Goal: Task Accomplishment & Management: Manage account settings

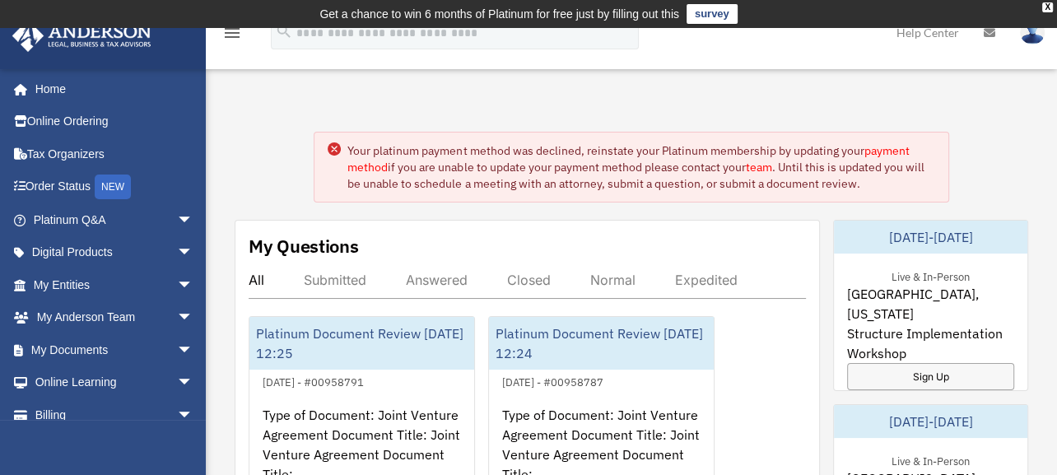
click at [365, 168] on link "payment method" at bounding box center [627, 158] width 561 height 31
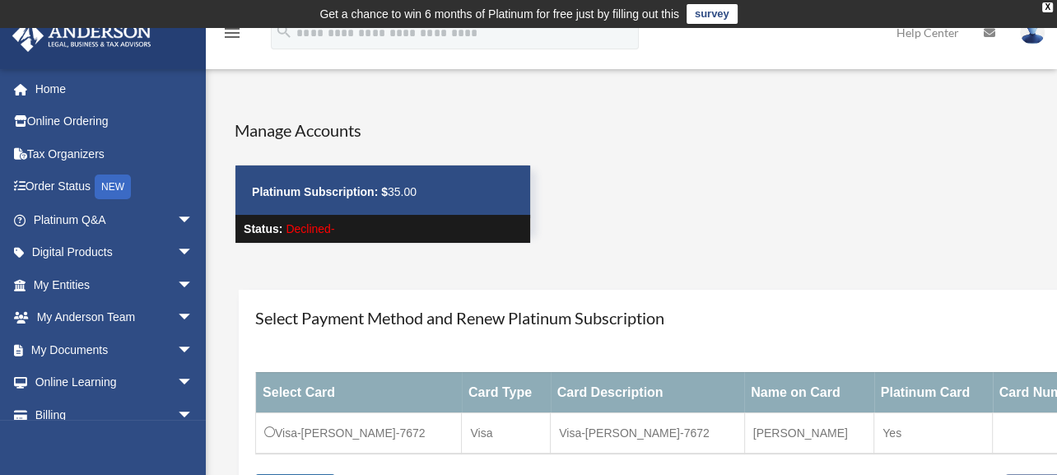
scroll to position [165, 0]
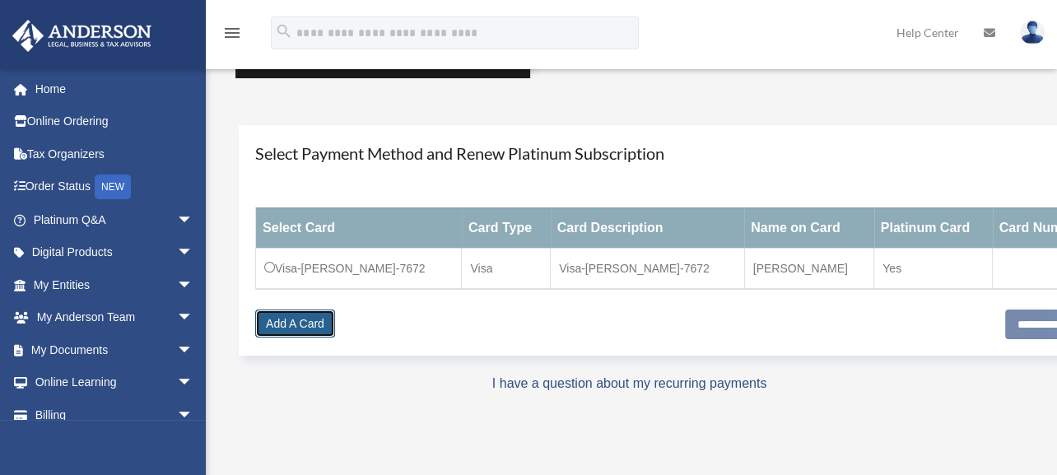
click at [308, 323] on link "Add A Card" at bounding box center [295, 323] width 80 height 28
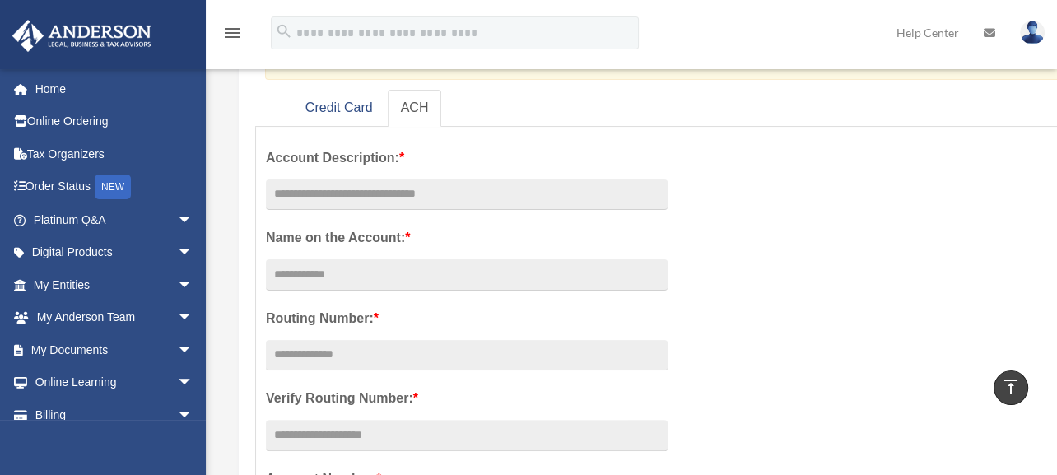
scroll to position [171, 0]
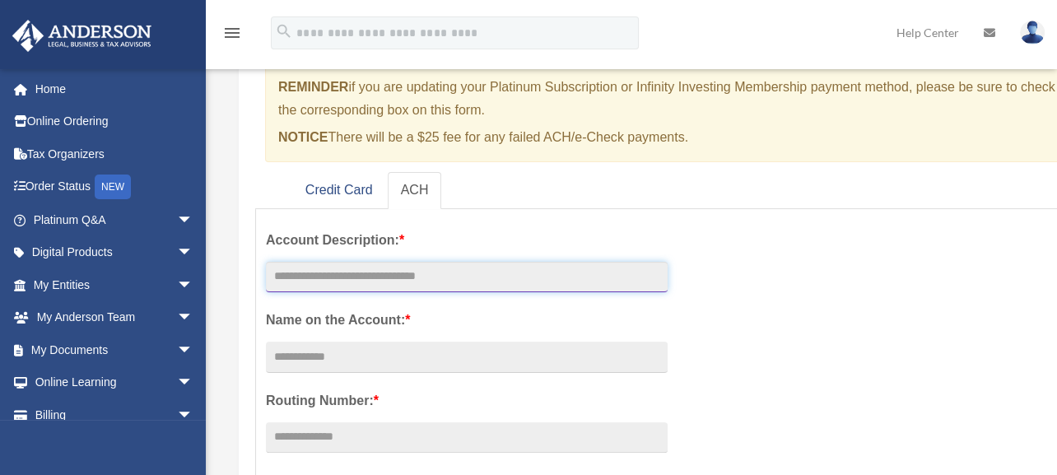
click at [333, 272] on input "text" at bounding box center [467, 277] width 402 height 31
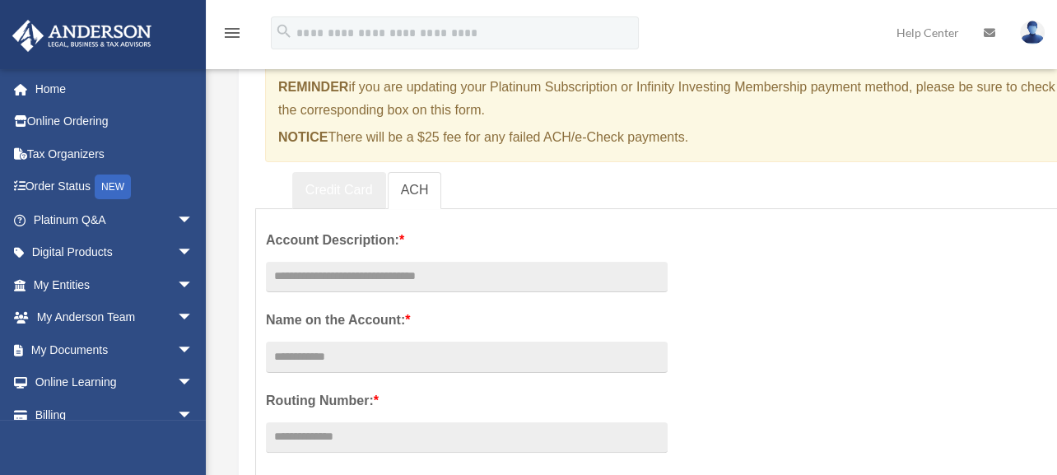
click at [357, 192] on link "Credit Card" at bounding box center [339, 190] width 94 height 37
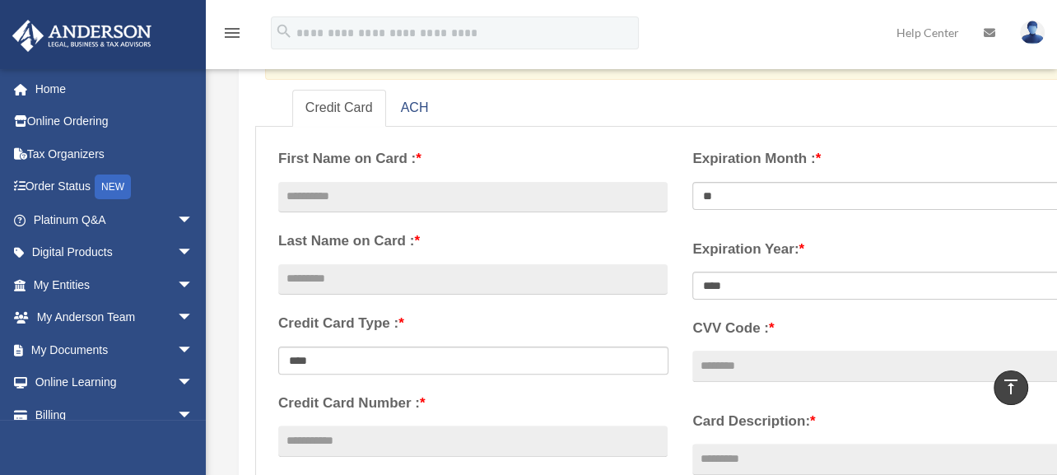
scroll to position [336, 0]
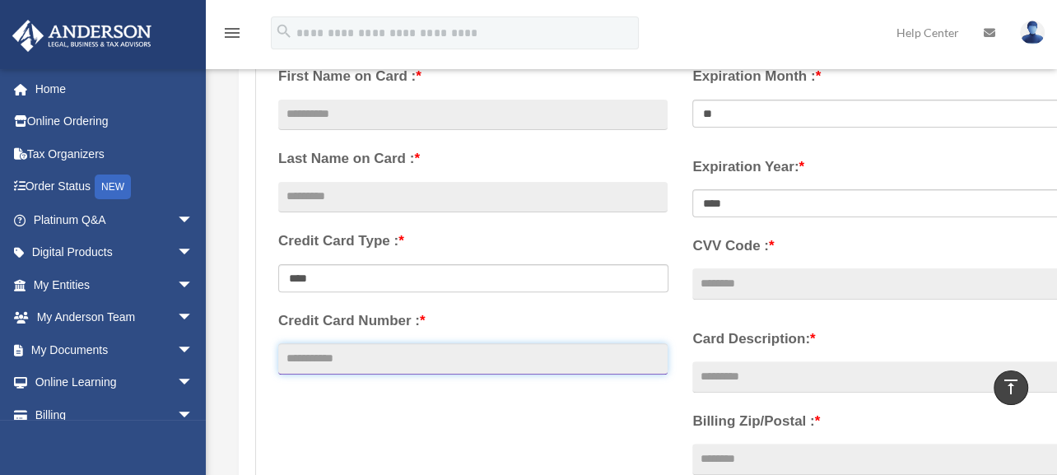
click at [358, 352] on input "Credit Card Number : *" at bounding box center [472, 358] width 389 height 31
type input "**********"
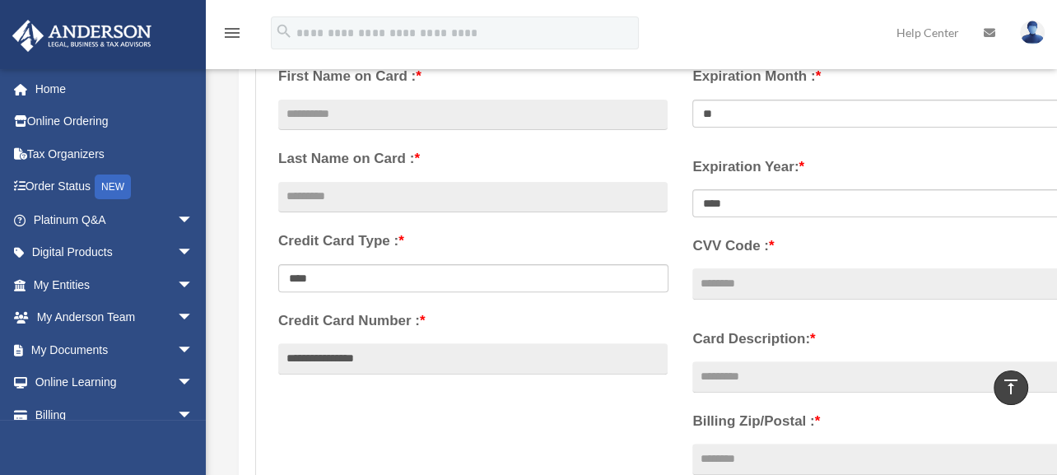
type input "*****"
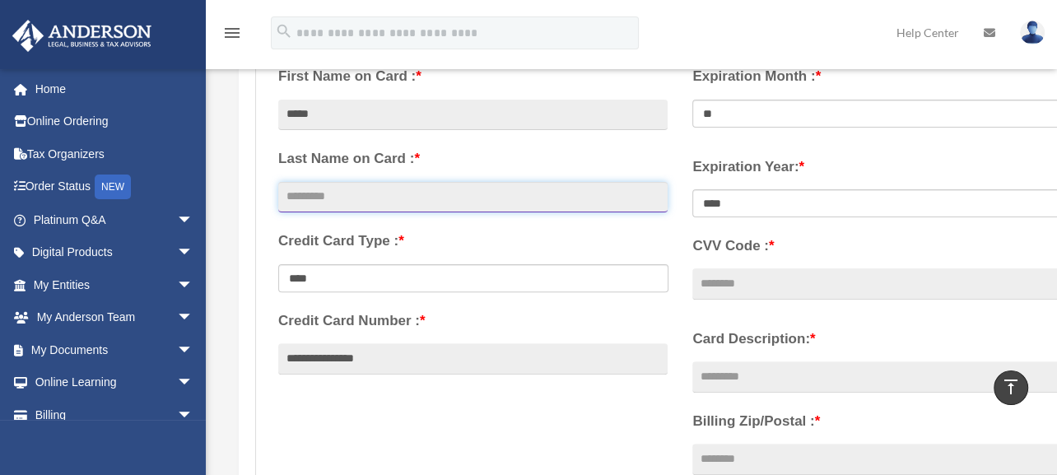
type input "****"
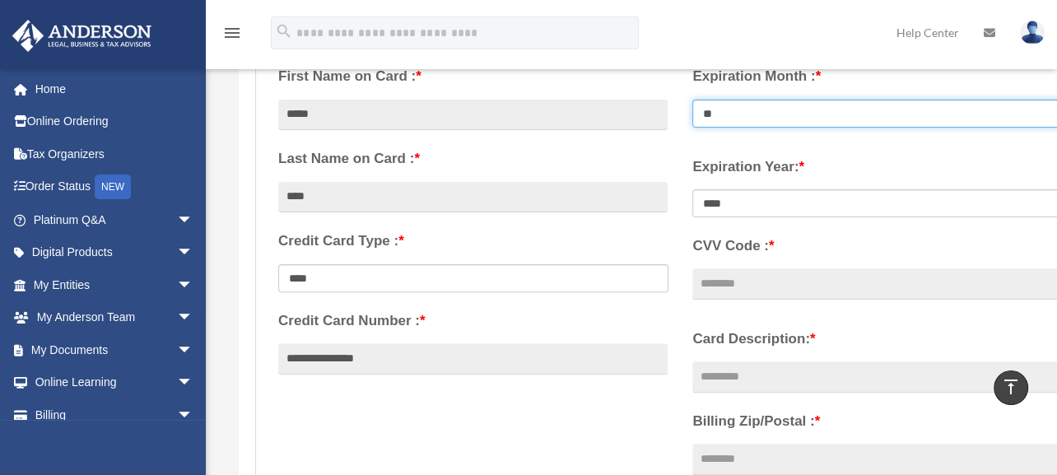
select select "**"
select select "****"
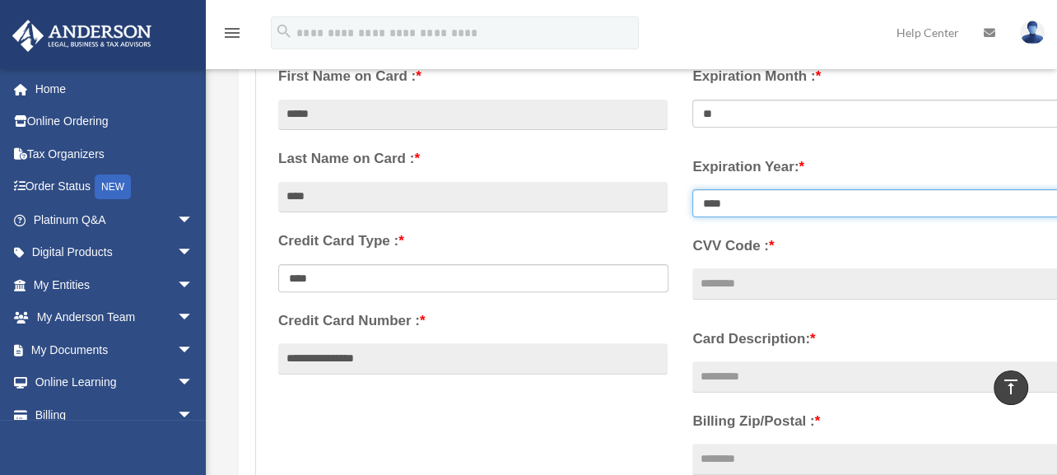
type input "***"
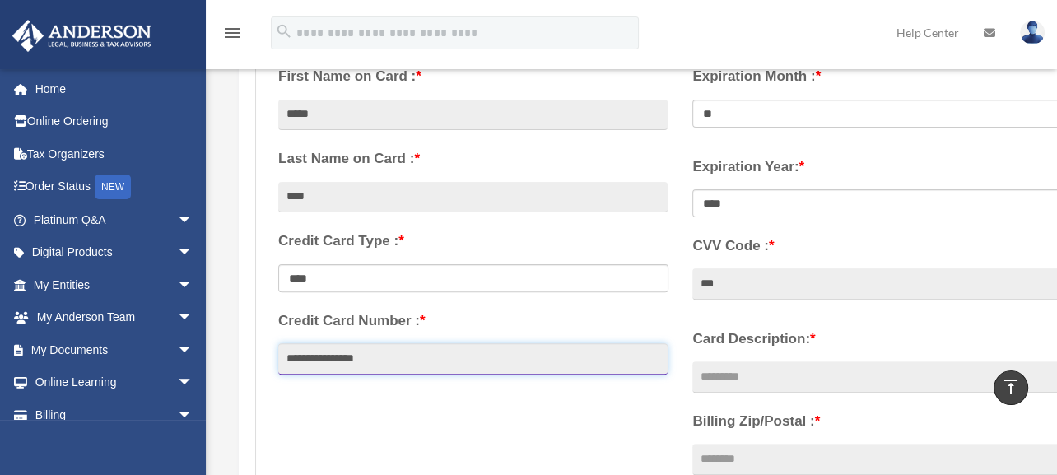
scroll to position [500, 0]
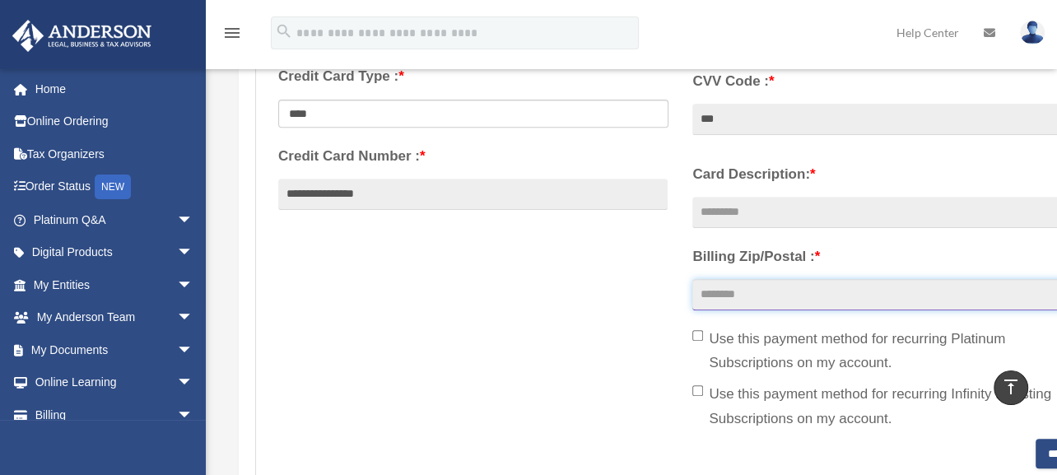
click at [744, 289] on input "Billing Zip/Postal : *" at bounding box center [886, 294] width 389 height 31
type input "*****"
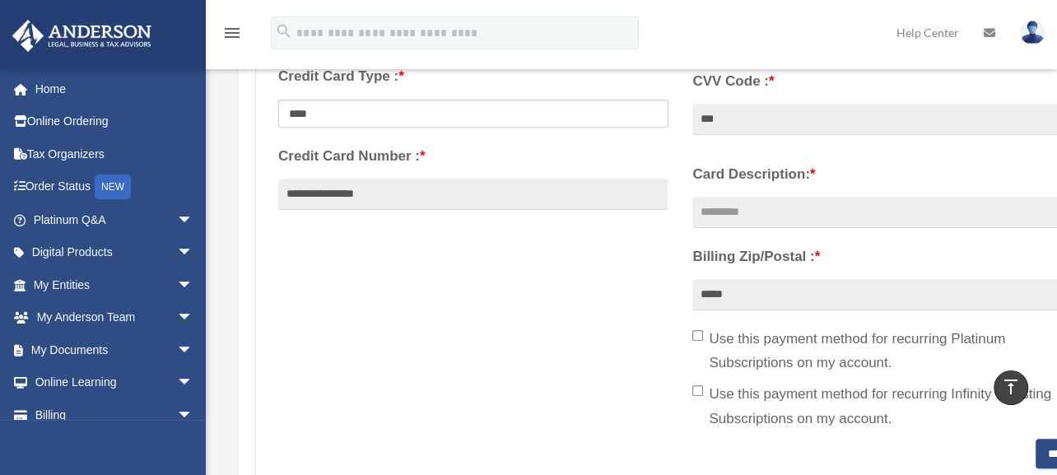
click at [519, 356] on div "**********" at bounding box center [680, 165] width 829 height 550
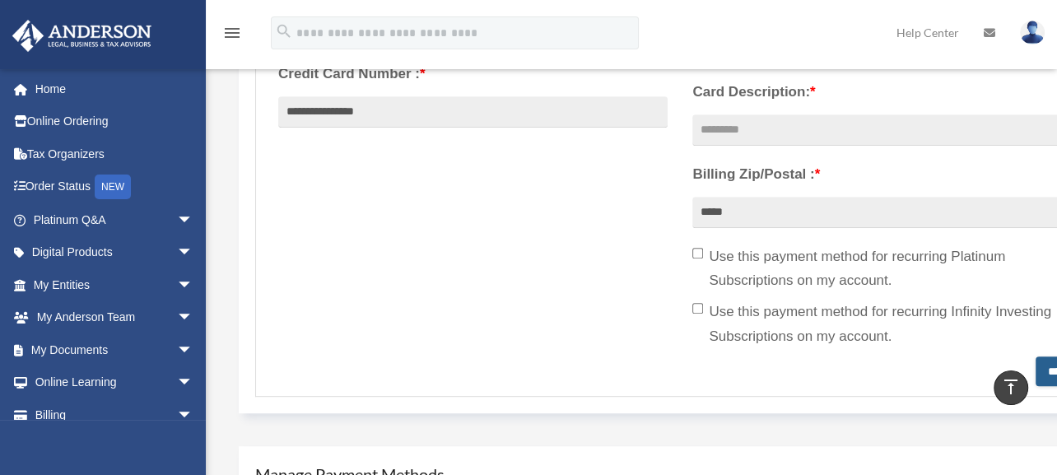
click at [1039, 368] on input "********" at bounding box center [1064, 371] width 59 height 30
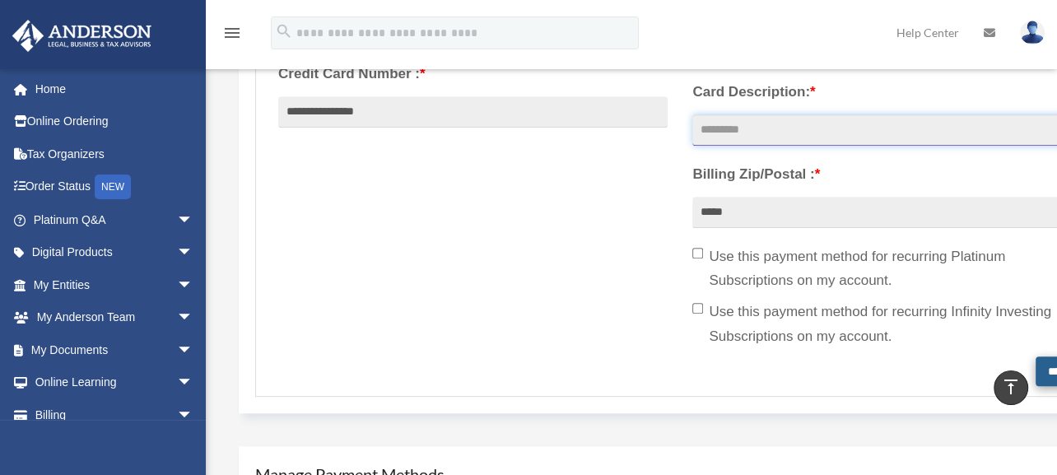
scroll to position [0, 26]
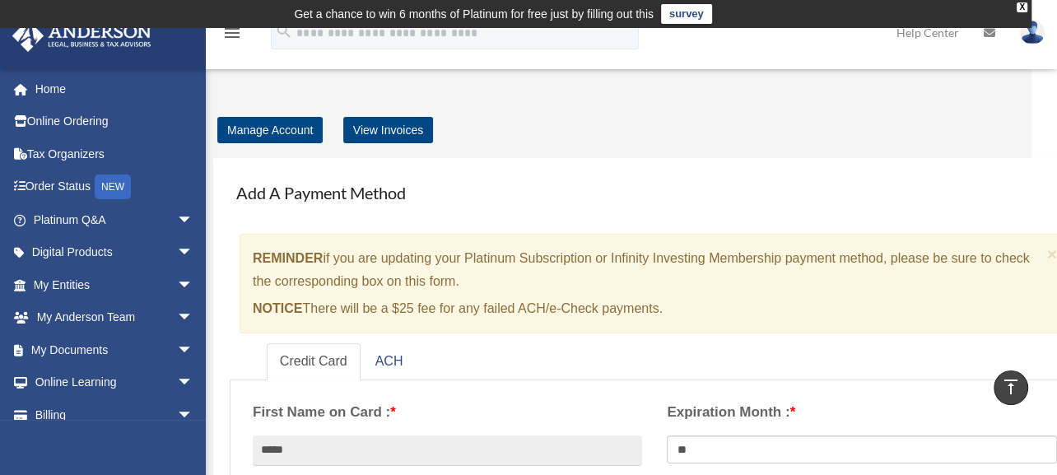
type input "**********"
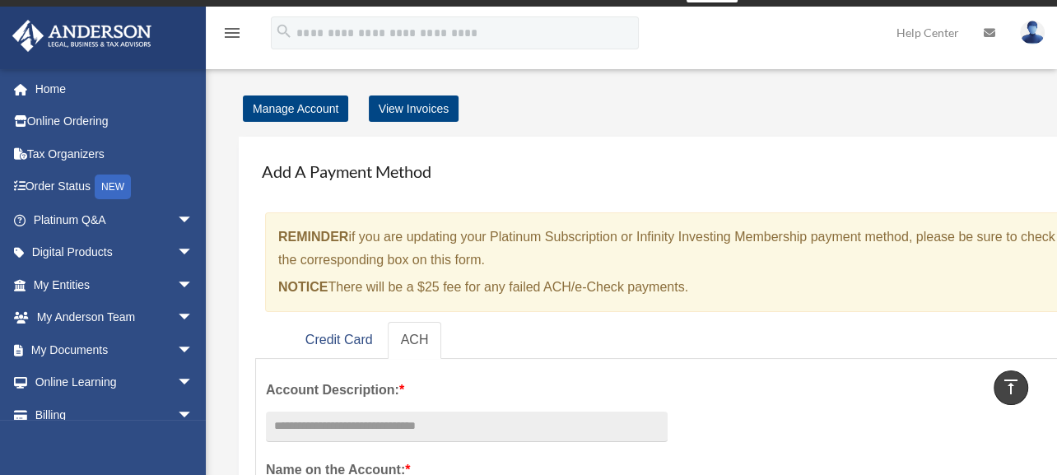
scroll to position [165, 0]
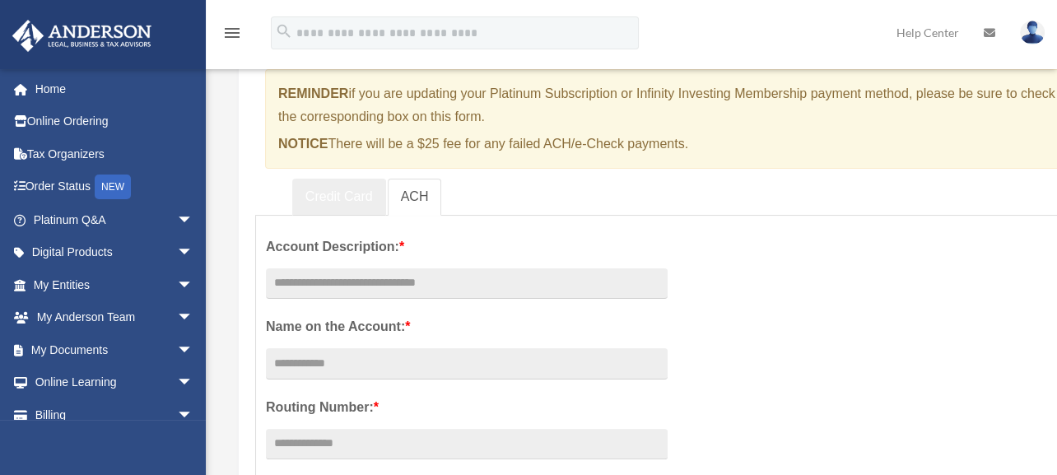
click at [328, 196] on link "Credit Card" at bounding box center [339, 197] width 94 height 37
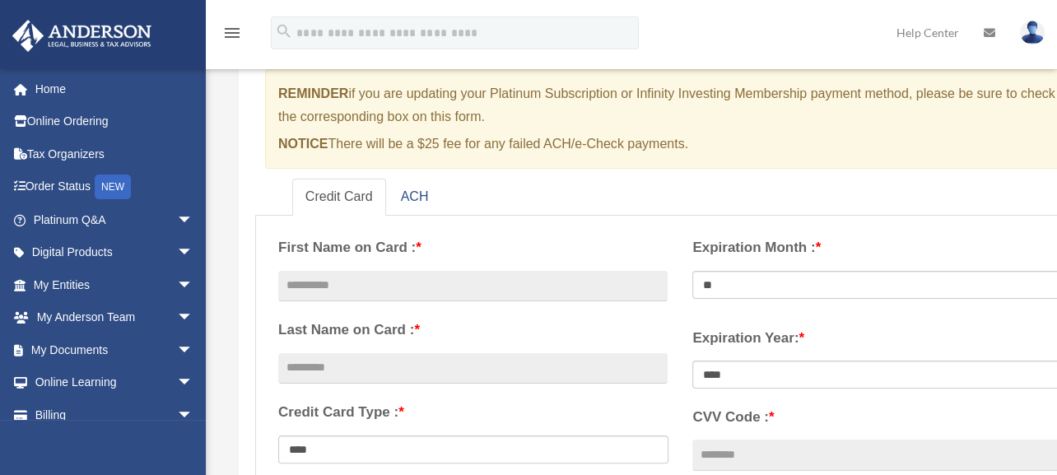
scroll to position [412, 0]
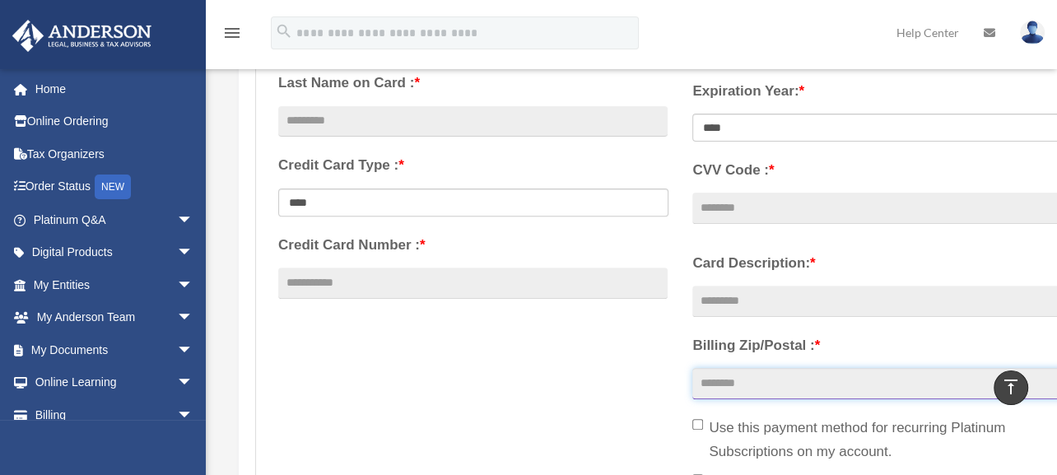
click at [790, 380] on input "Billing Zip/Postal : *" at bounding box center [886, 383] width 389 height 31
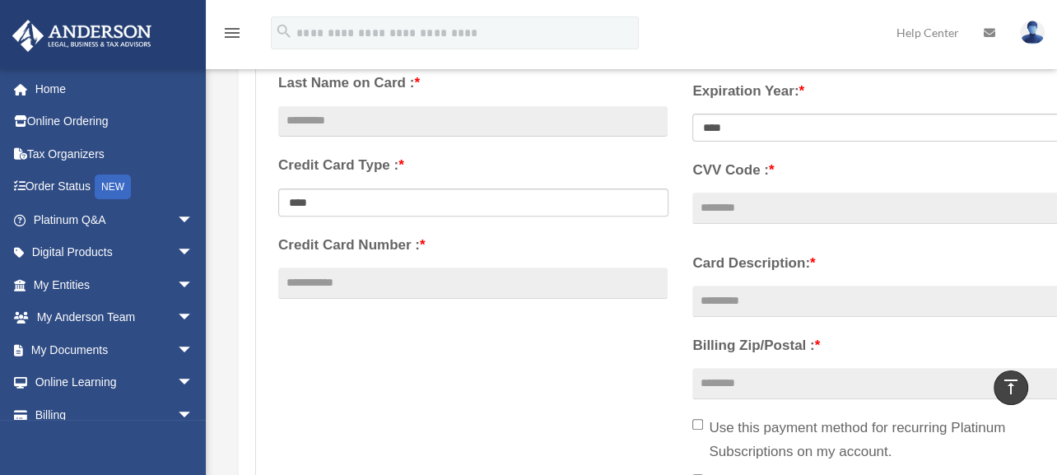
click at [550, 384] on div "**********" at bounding box center [680, 254] width 829 height 550
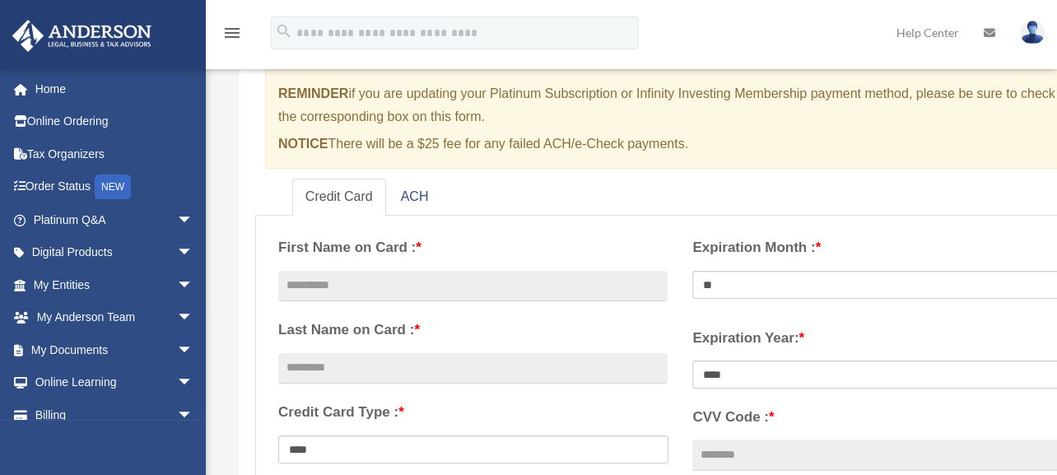
scroll to position [0, 0]
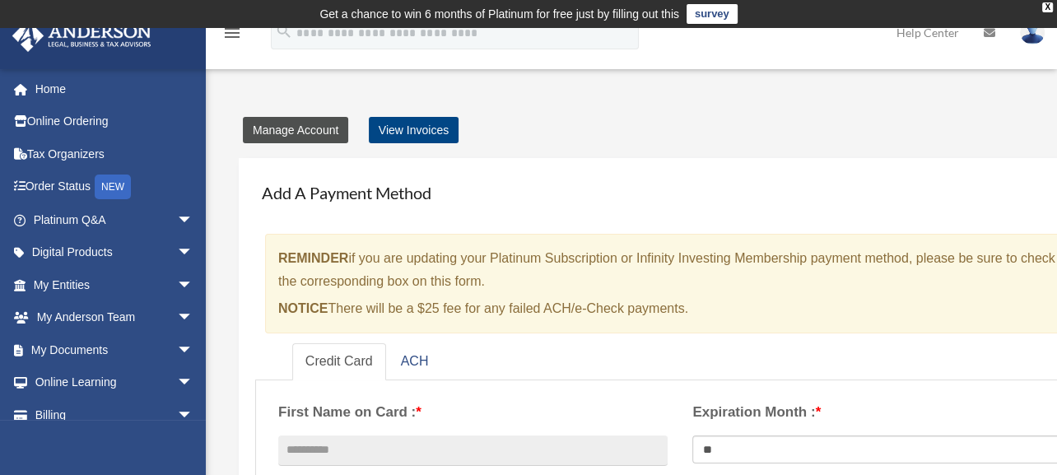
click at [295, 127] on link "Manage Account" at bounding box center [295, 130] width 105 height 26
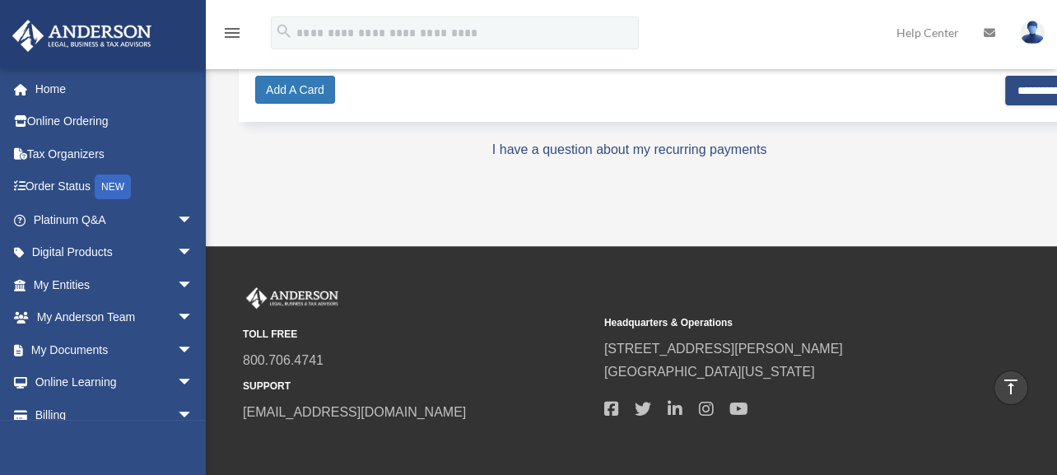
scroll to position [356, 0]
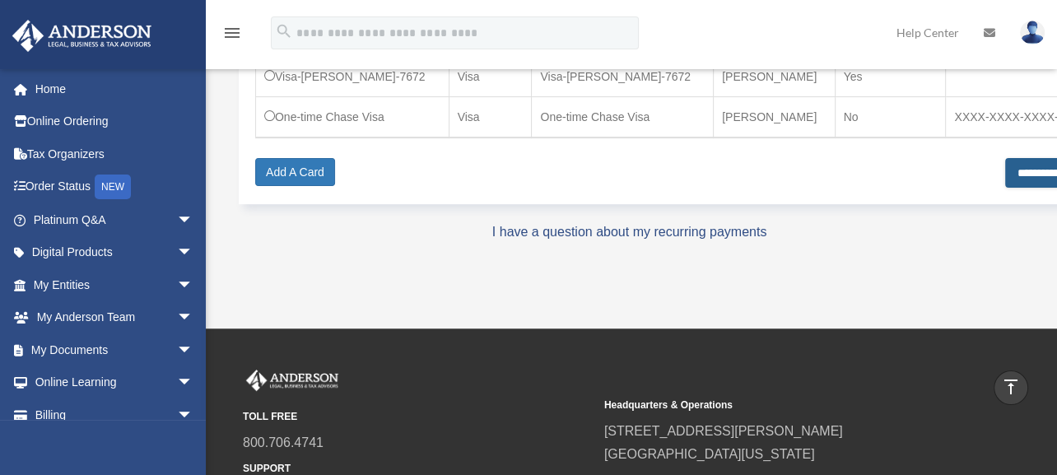
click at [1005, 162] on input "**********" at bounding box center [1055, 173] width 100 height 30
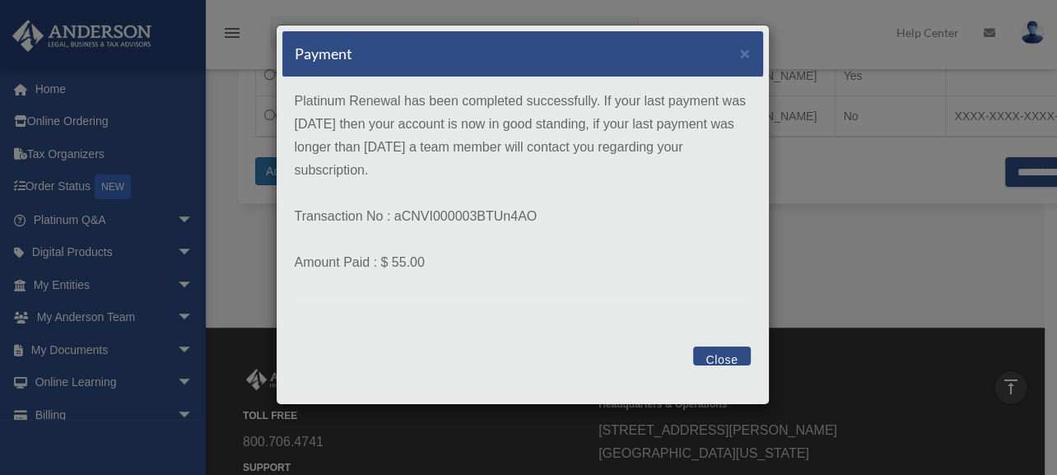
drag, startPoint x: 722, startPoint y: 349, endPoint x: 686, endPoint y: 284, distance: 74.4
click at [723, 342] on div "Close" at bounding box center [522, 358] width 481 height 50
click at [720, 357] on button "Close" at bounding box center [721, 356] width 57 height 19
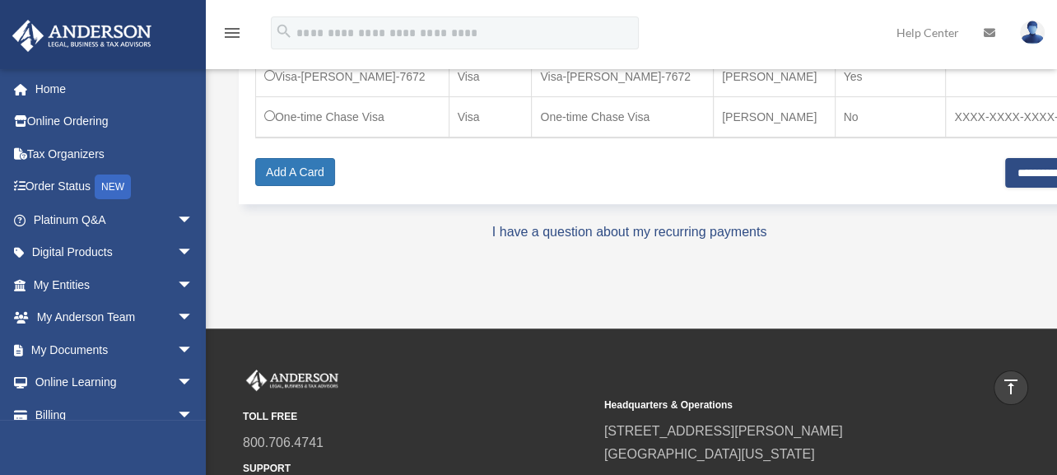
scroll to position [192, 0]
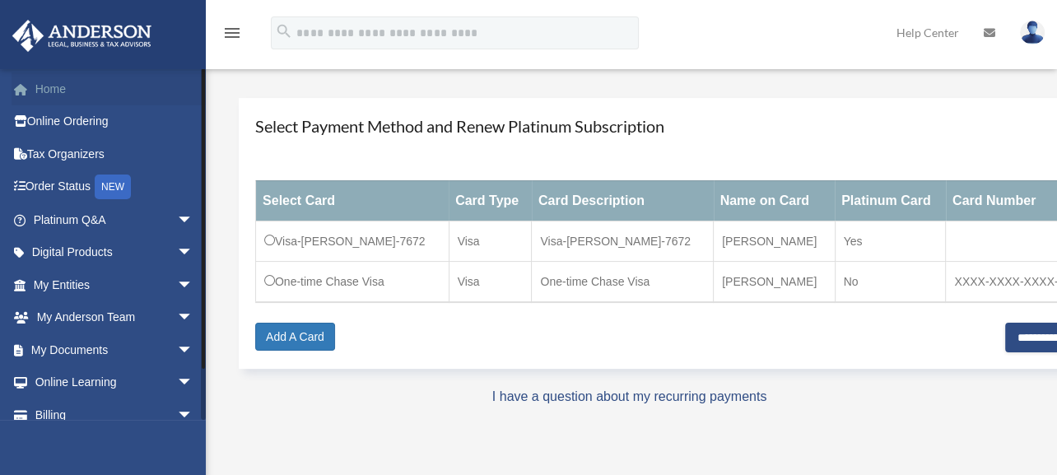
click at [39, 86] on link "Home" at bounding box center [115, 88] width 207 height 33
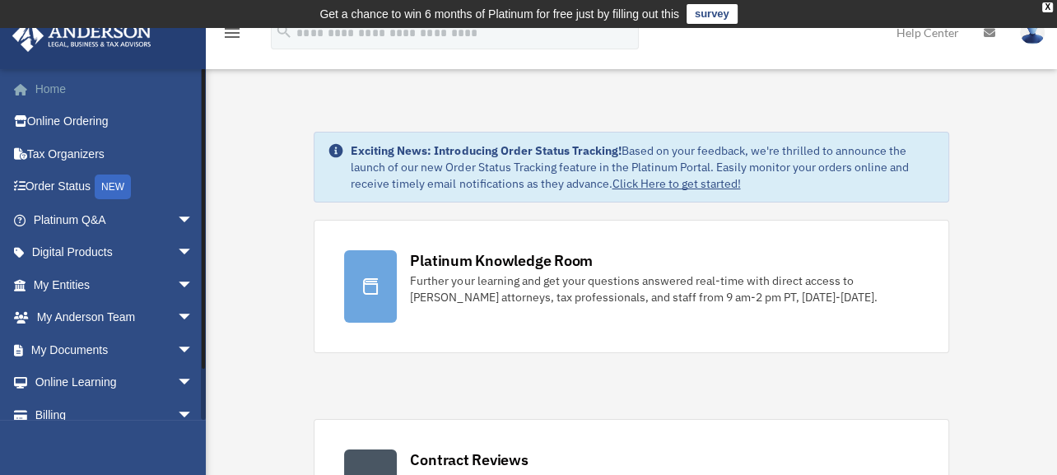
click at [53, 85] on link "Home" at bounding box center [115, 88] width 207 height 33
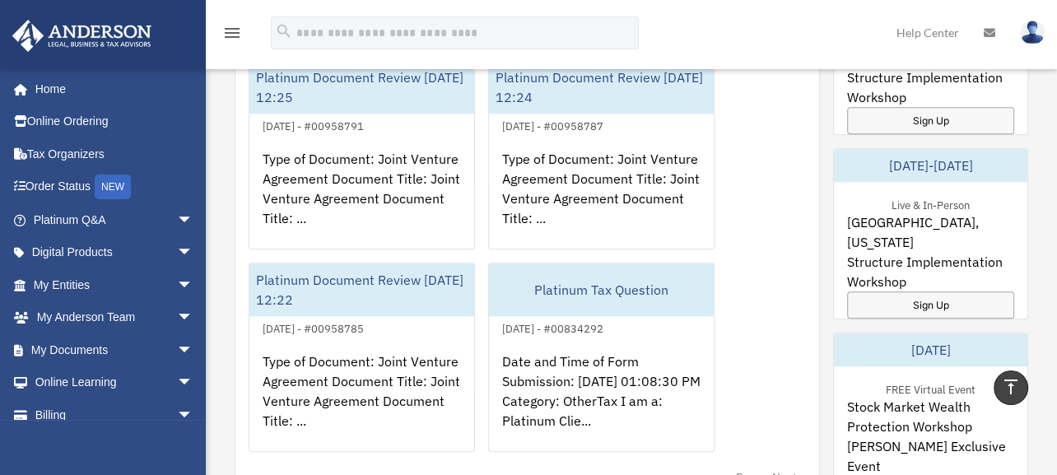
scroll to position [905, 0]
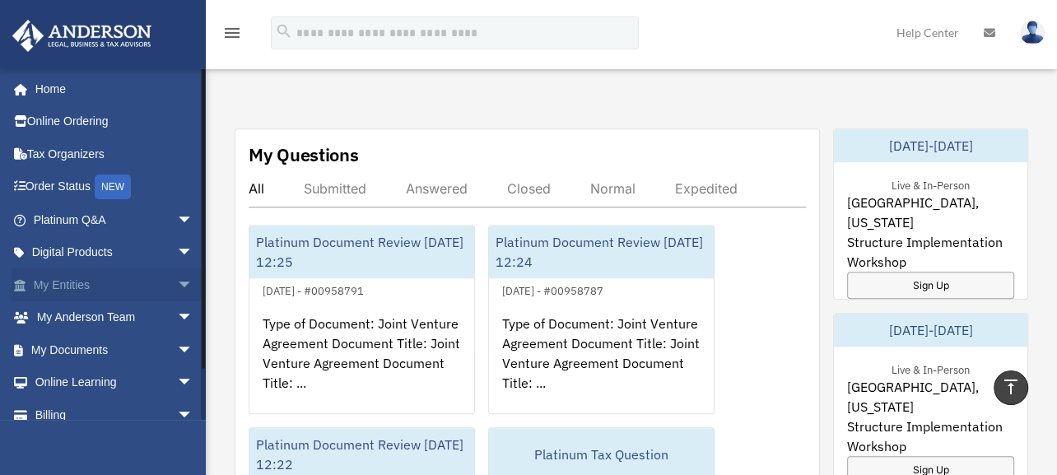
click at [73, 279] on link "My Entities arrow_drop_down" at bounding box center [115, 284] width 207 height 33
click at [53, 182] on link "Order Status NEW" at bounding box center [115, 187] width 207 height 34
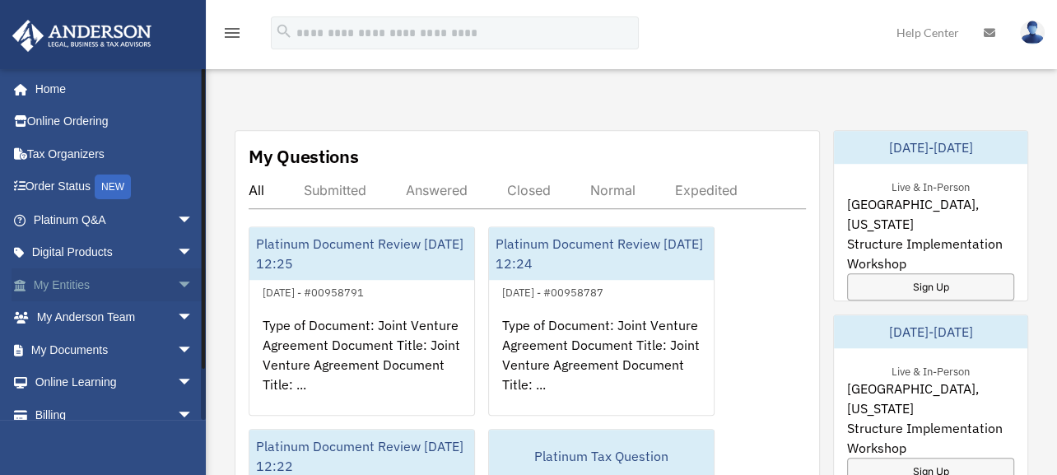
scroll to position [905, 0]
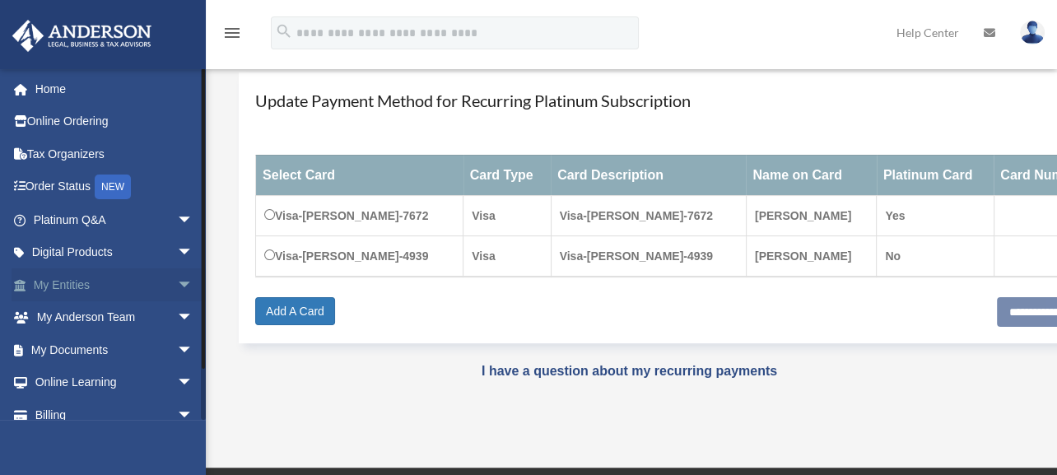
scroll to position [220, 0]
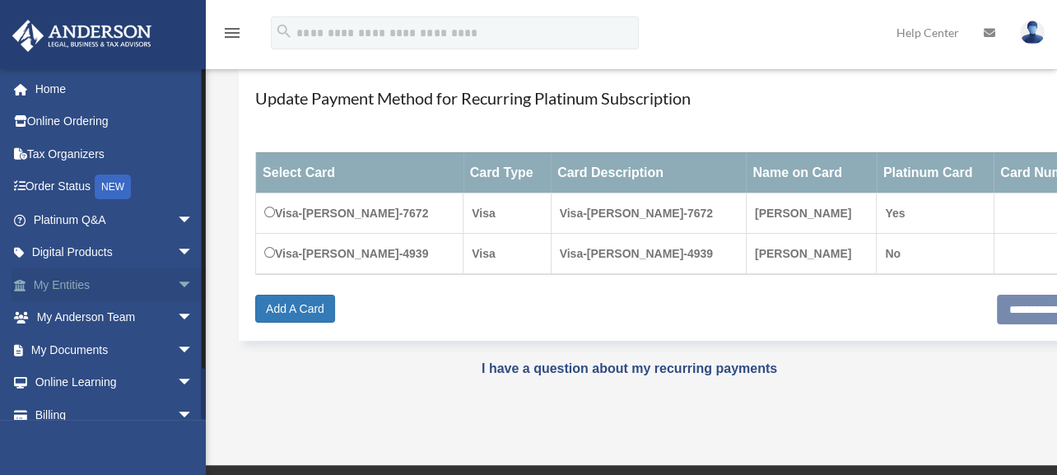
click at [63, 281] on link "My Entities arrow_drop_down" at bounding box center [115, 284] width 207 height 33
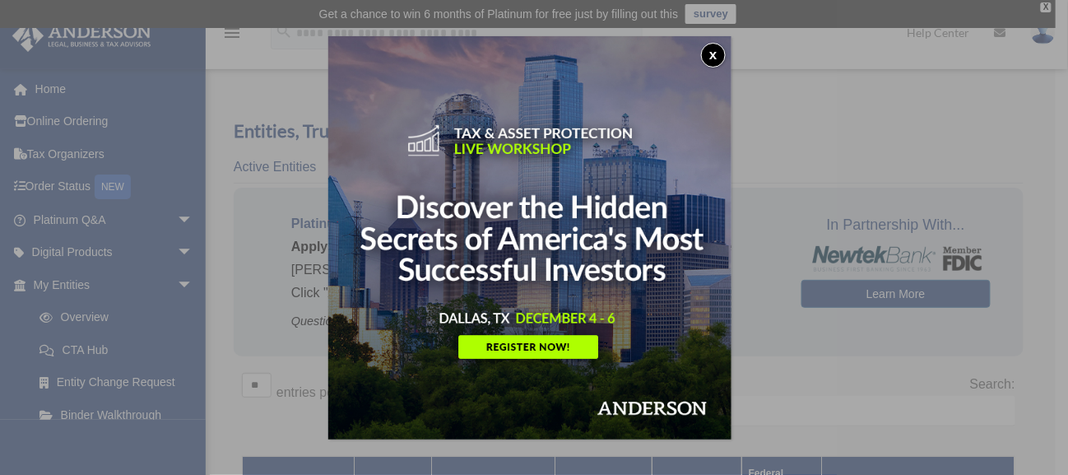
click at [716, 52] on button "x" at bounding box center [713, 55] width 25 height 25
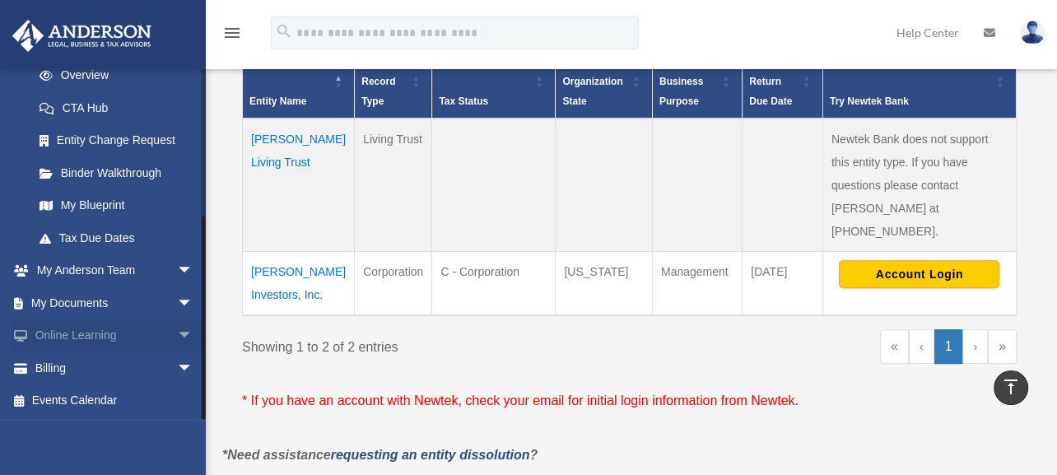
scroll to position [576, 0]
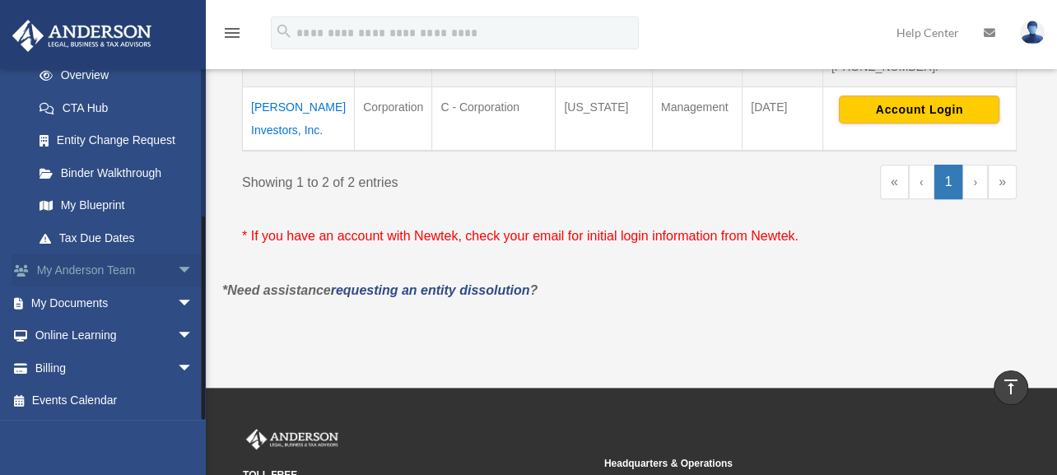
click at [107, 268] on link "My Anderson Team arrow_drop_down" at bounding box center [115, 270] width 207 height 33
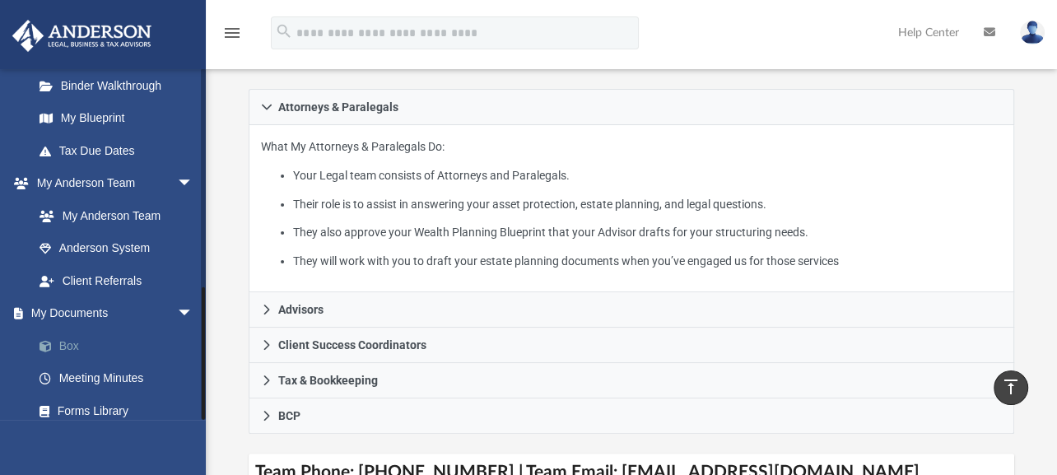
scroll to position [567, 0]
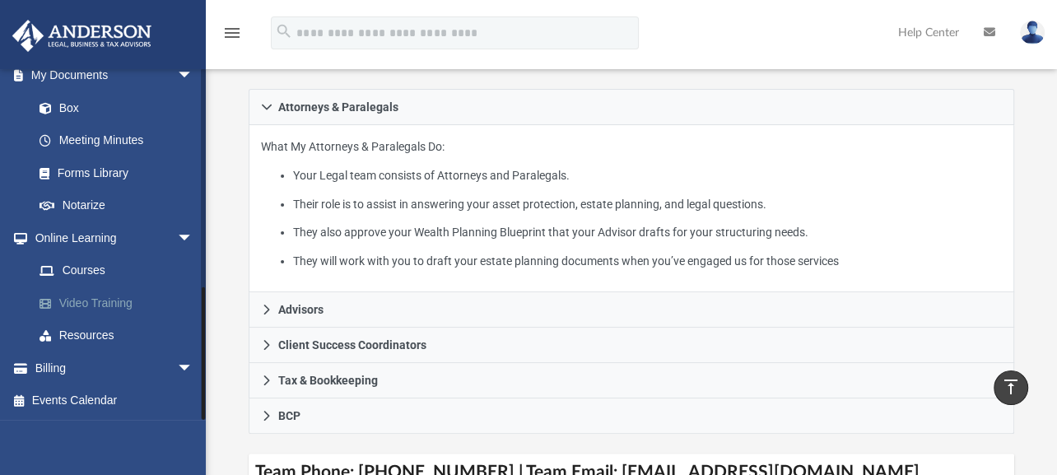
click at [89, 302] on link "Video Training" at bounding box center [120, 302] width 195 height 33
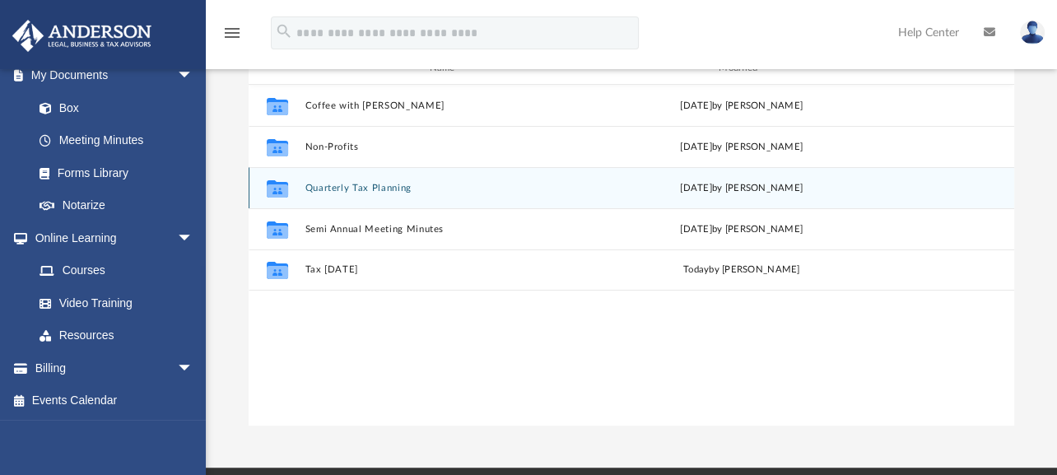
scroll to position [82, 0]
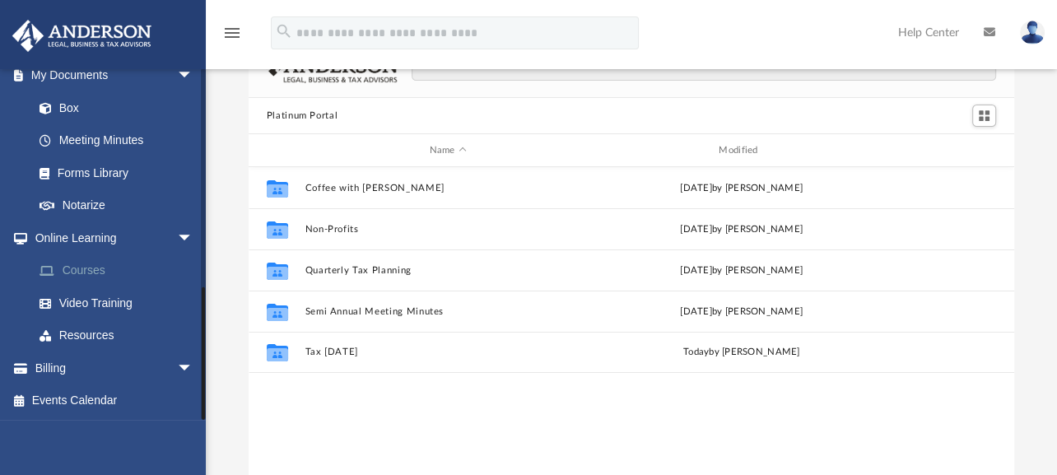
click at [99, 268] on link "Courses" at bounding box center [120, 270] width 195 height 33
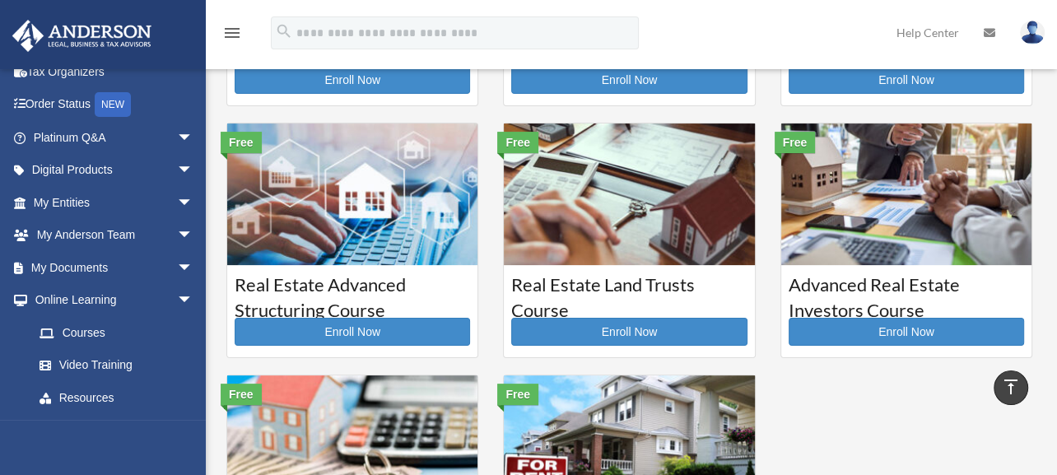
scroll to position [329, 0]
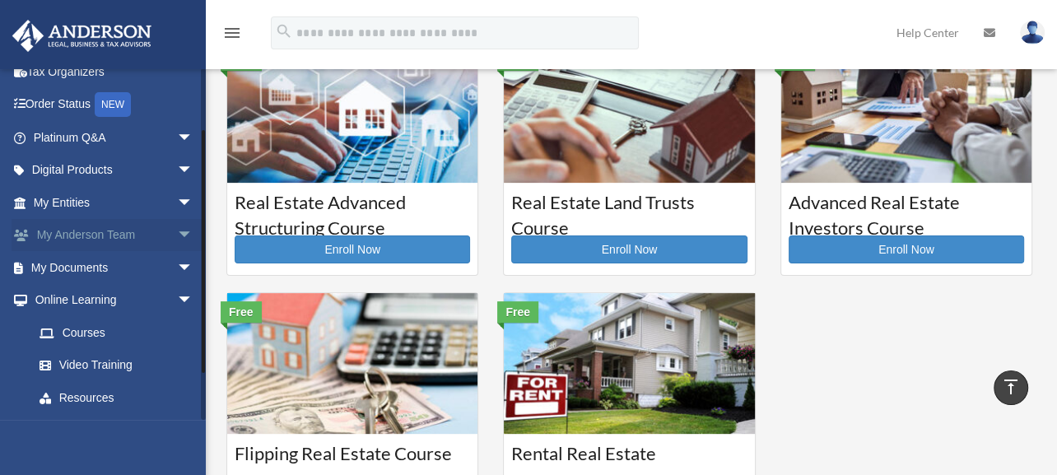
click at [100, 229] on link "My Anderson Team arrow_drop_down" at bounding box center [115, 235] width 207 height 33
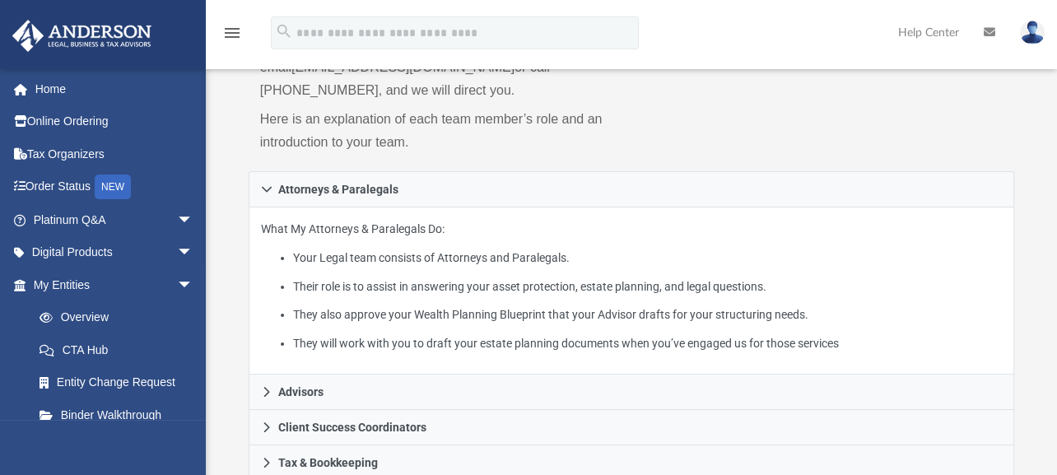
scroll to position [329, 0]
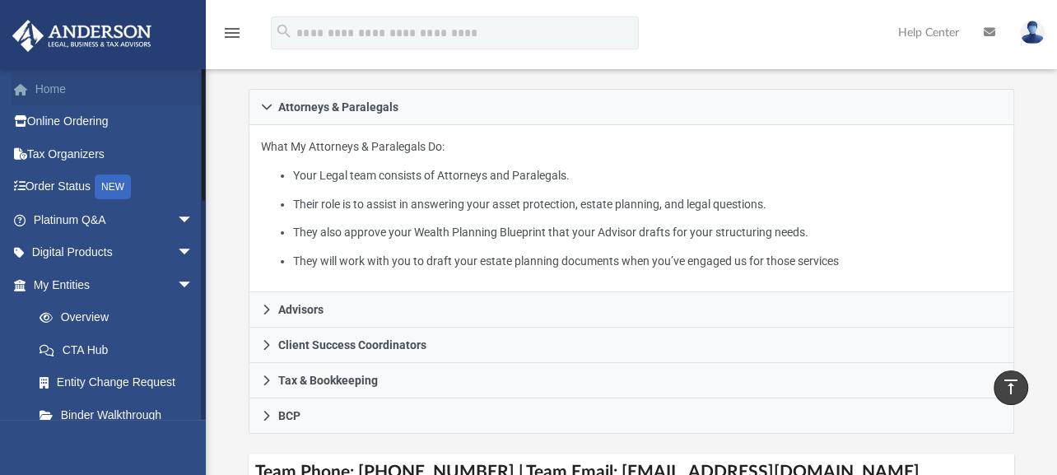
click at [62, 87] on link "Home" at bounding box center [115, 88] width 207 height 33
click at [65, 117] on link "Online Ordering" at bounding box center [115, 121] width 207 height 33
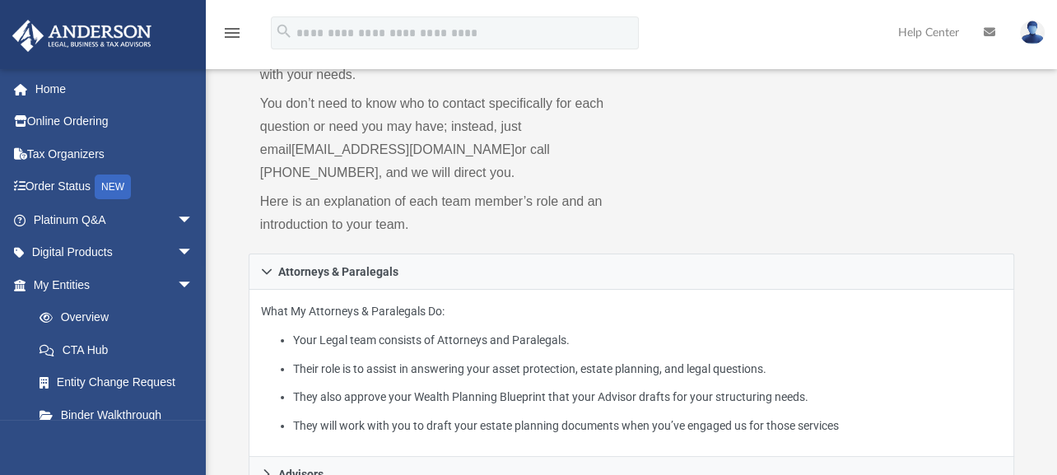
scroll to position [165, 0]
click at [54, 83] on link "Home" at bounding box center [115, 88] width 207 height 33
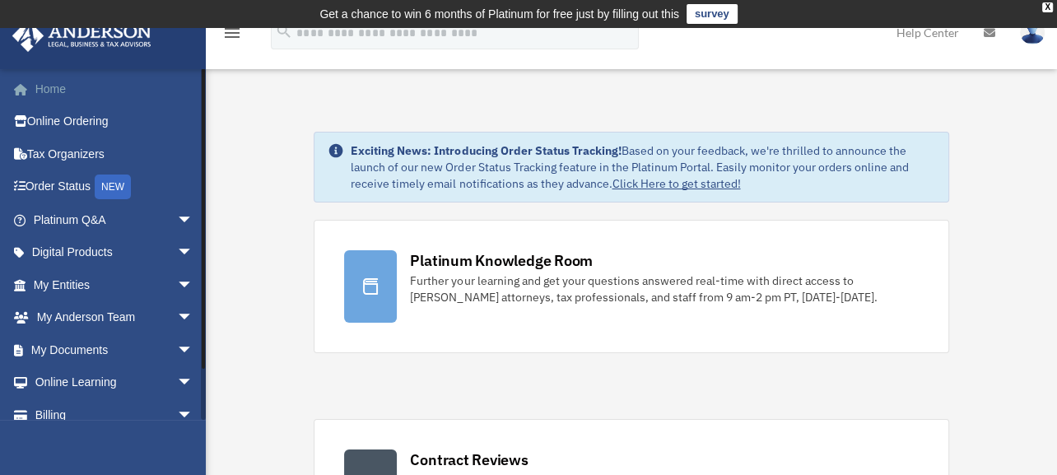
click at [57, 86] on link "Home" at bounding box center [115, 88] width 207 height 33
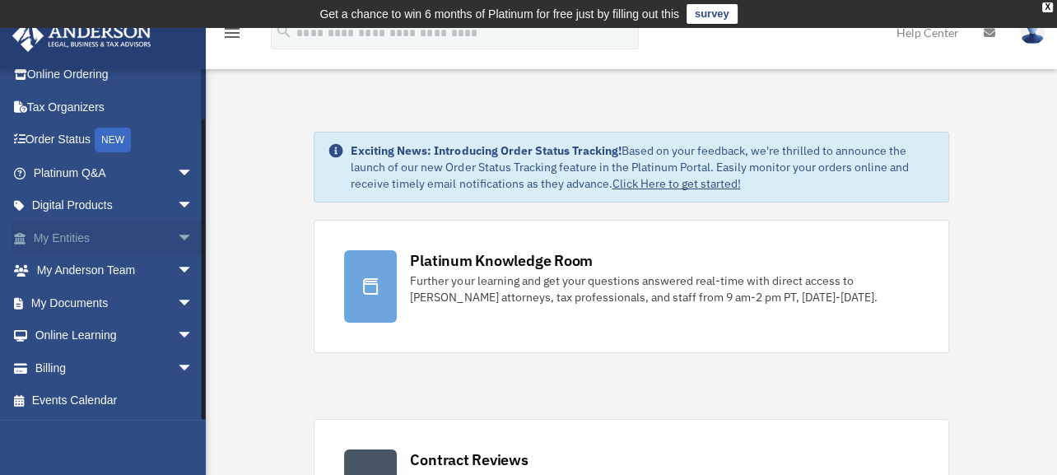
click at [58, 227] on link "My Entities arrow_drop_down" at bounding box center [115, 237] width 207 height 33
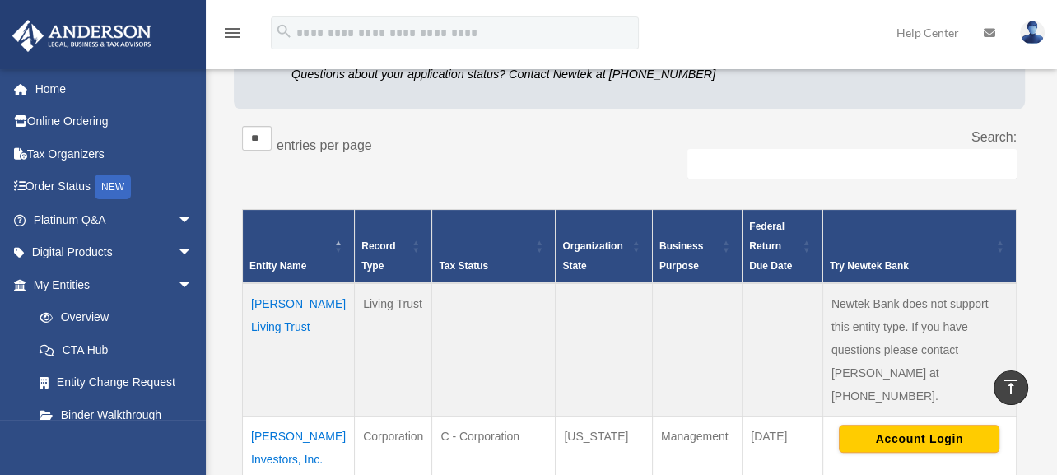
scroll to position [82, 0]
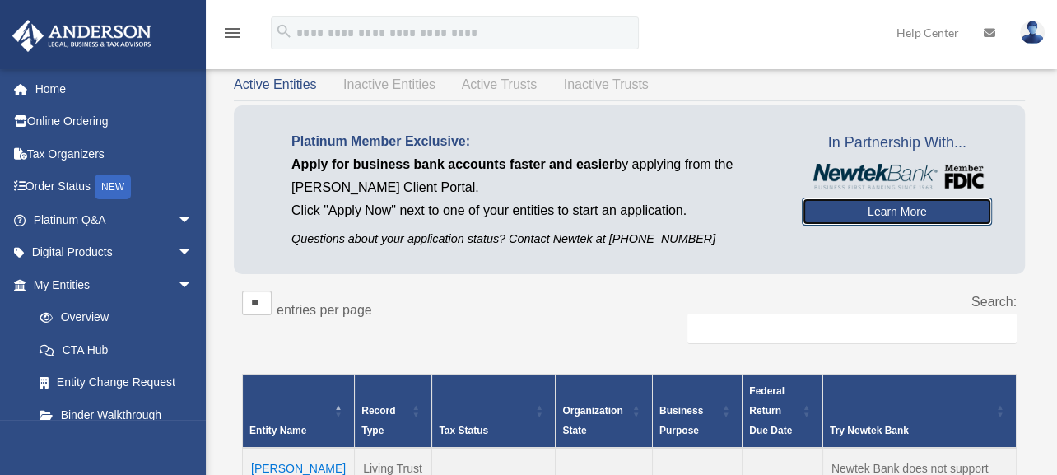
click at [888, 205] on link "Learn More" at bounding box center [897, 212] width 190 height 28
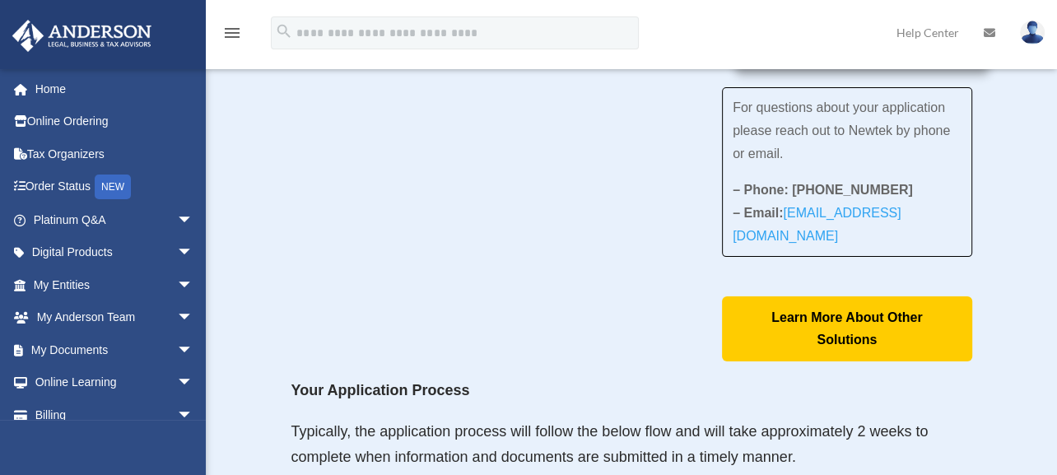
scroll to position [165, 0]
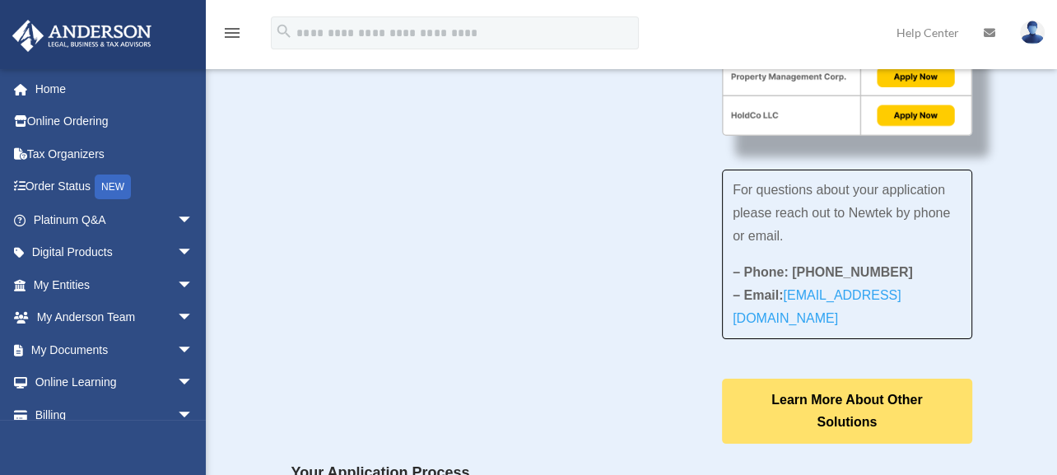
click at [835, 407] on link "Learn More About Other Solutions" at bounding box center [847, 411] width 250 height 64
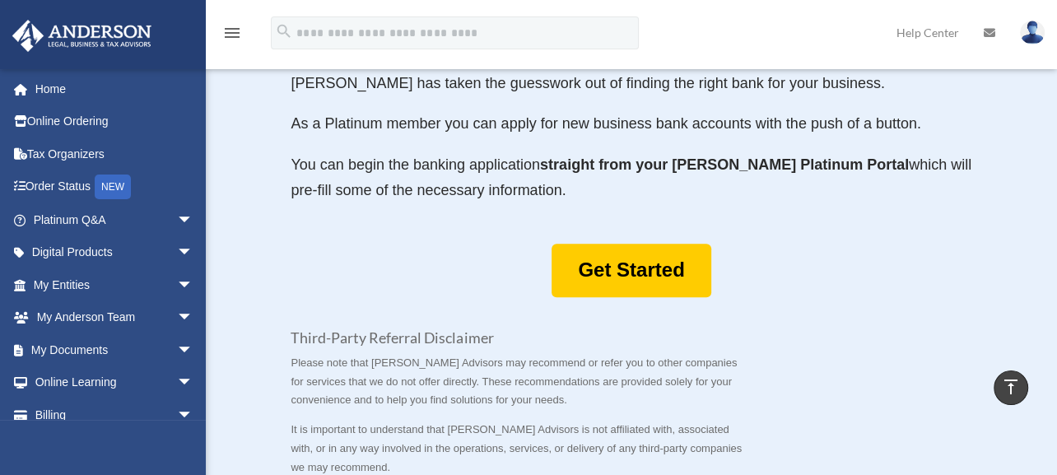
scroll to position [988, 0]
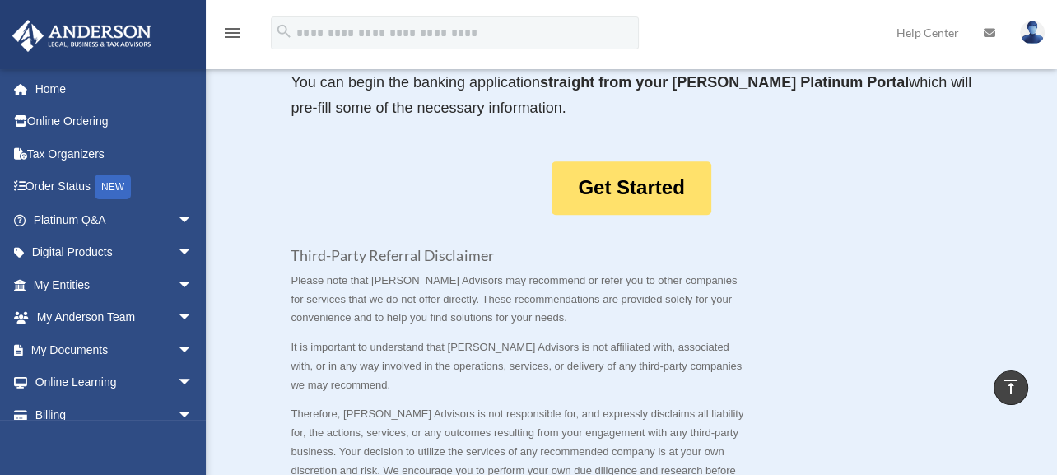
click at [606, 176] on link "Get Started" at bounding box center [630, 187] width 159 height 53
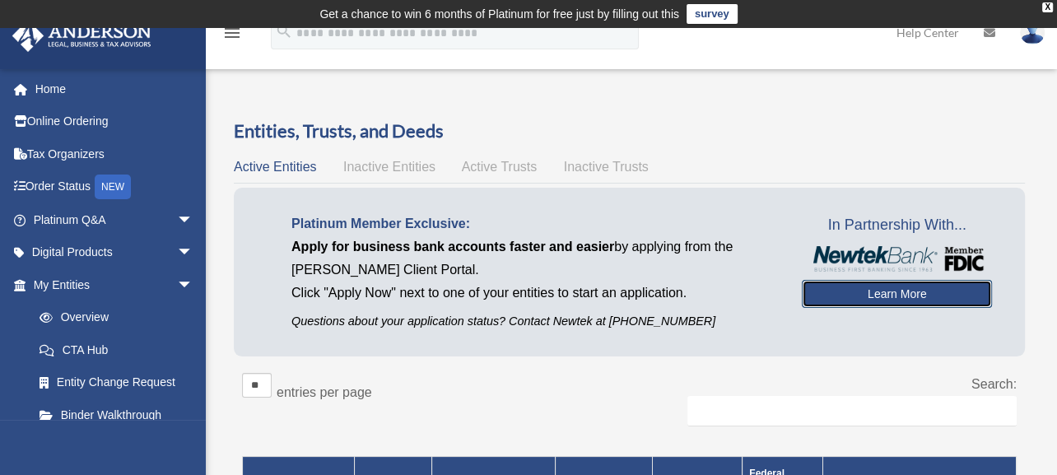
click at [895, 293] on link "Learn More" at bounding box center [897, 294] width 190 height 28
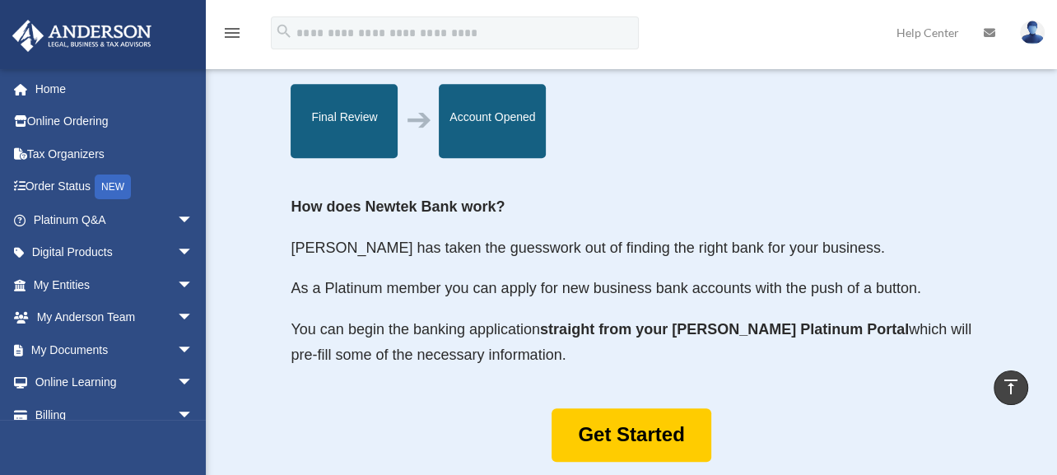
scroll to position [823, 0]
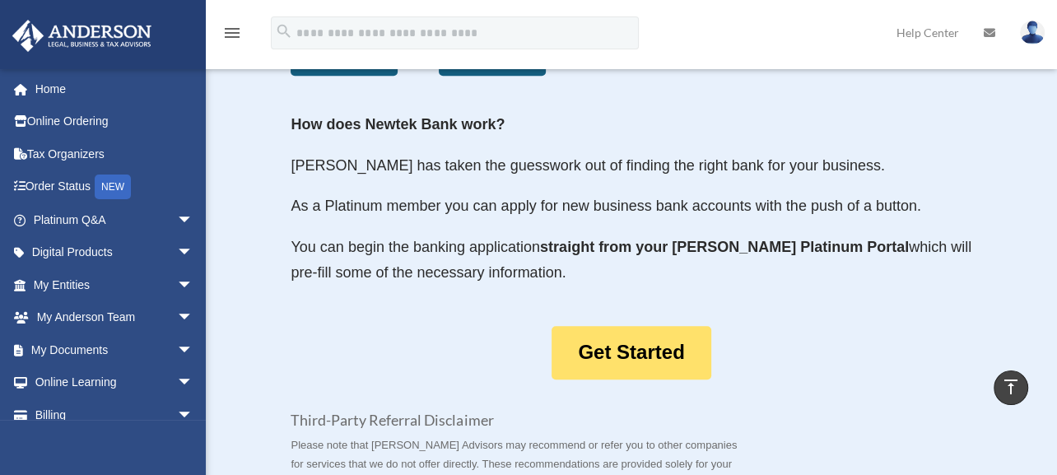
click at [609, 353] on link "Get Started" at bounding box center [630, 352] width 159 height 53
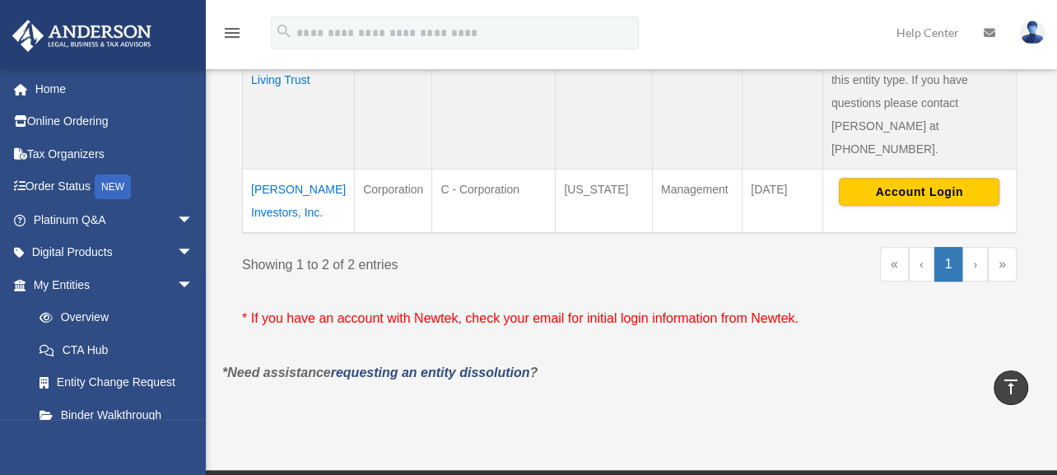
scroll to position [576, 0]
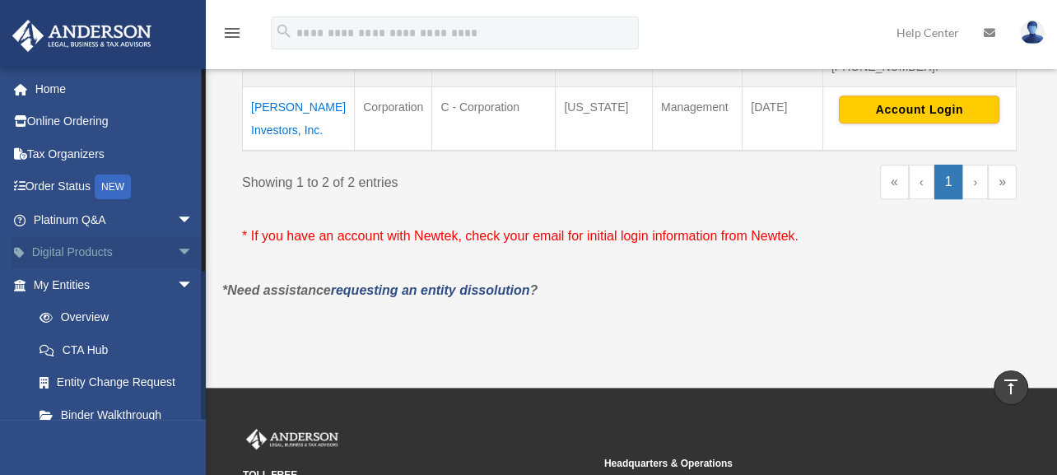
click at [96, 250] on link "Digital Products arrow_drop_down" at bounding box center [115, 252] width 207 height 33
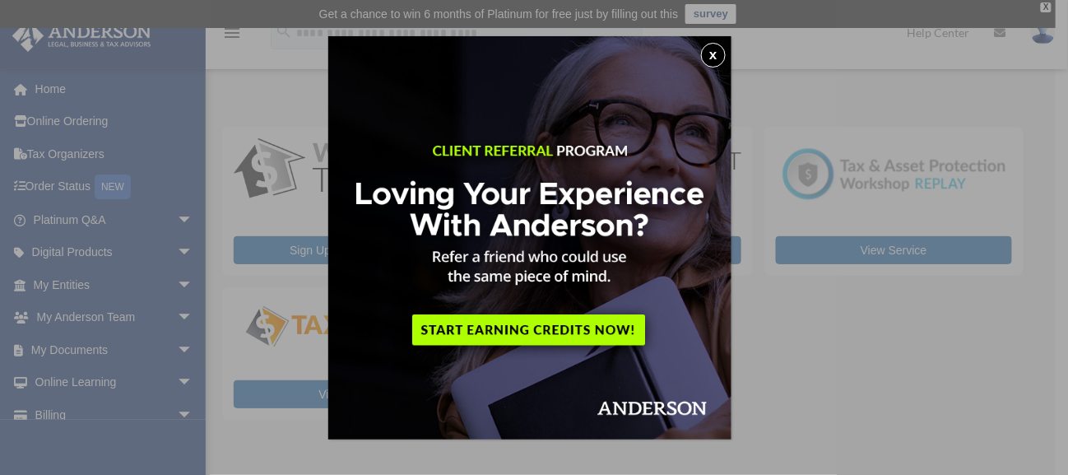
click at [709, 51] on button "x" at bounding box center [713, 55] width 25 height 25
